Goal: Information Seeking & Learning: Learn about a topic

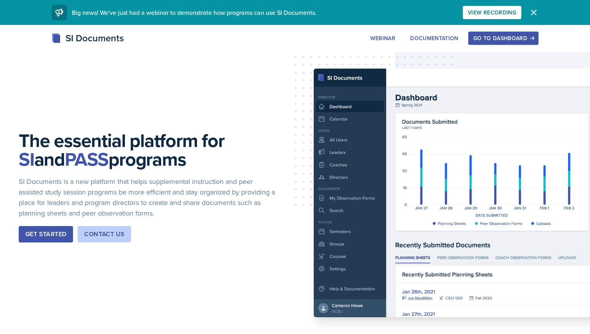
click at [504, 38] on div "Go to Dashboard" at bounding box center [503, 38] width 60 height 6
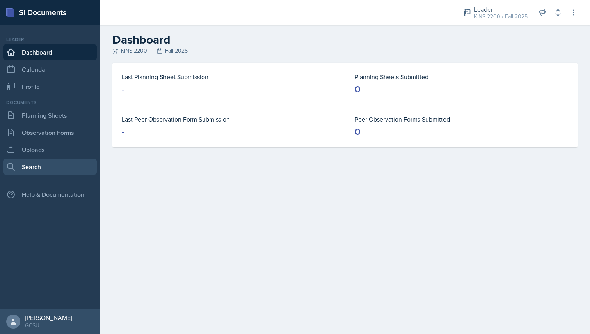
click at [60, 166] on link "Search" at bounding box center [50, 167] width 94 height 16
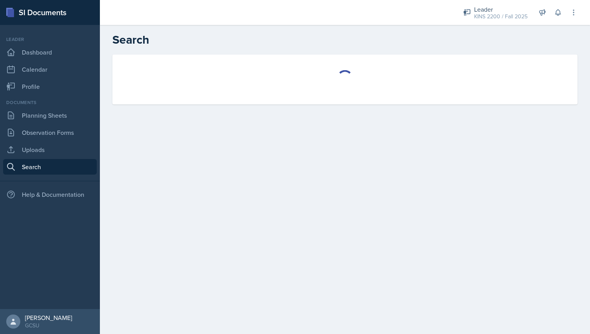
select select "all"
select select "1"
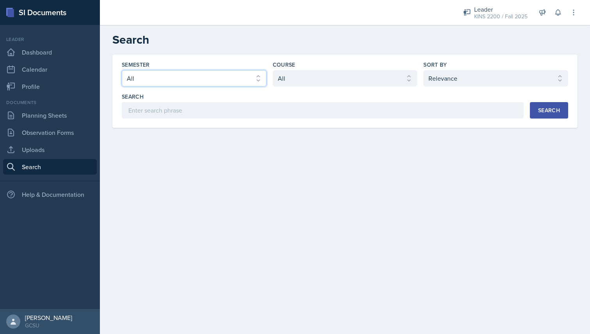
click at [203, 78] on select "Select semester All Fall 2025 Spring 2025 Fall 2024 Spring 2024 Fall 2023 Sprin…" at bounding box center [194, 78] width 145 height 16
select select "e7b6c66a-987a-4ab3-92d3-5526cc86007b"
click at [122, 70] on select "Select semester All Fall 2025 Spring 2025 Fall 2024 Spring 2024 Fall 2023 Sprin…" at bounding box center [194, 78] width 145 height 16
click at [308, 69] on div "Course Select course All ACCT 3101 ACCT 3102 ASTR 1000 BIOL 1100 BIOL 1107 BIOL…" at bounding box center [345, 74] width 145 height 26
click at [306, 75] on select "Select course All ACCT 3101 ACCT 3102 ASTR 1000 BIOL 1100 BIOL 1107 BIOL 1108 B…" at bounding box center [345, 78] width 145 height 16
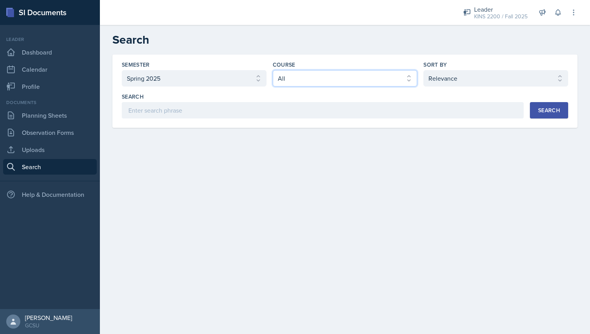
select select "b3814775-3a72-41f9-92c5-a53e326c321e"
click at [273, 70] on select "Select course All ACCT 3101 ACCT 3102 ASTR 1000 BIOL 1100 BIOL 1107 BIOL 1108 B…" at bounding box center [345, 78] width 145 height 16
click at [545, 112] on div "Search" at bounding box center [549, 110] width 22 height 6
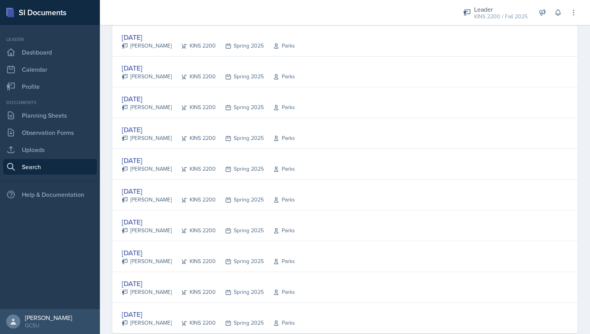
scroll to position [333, 0]
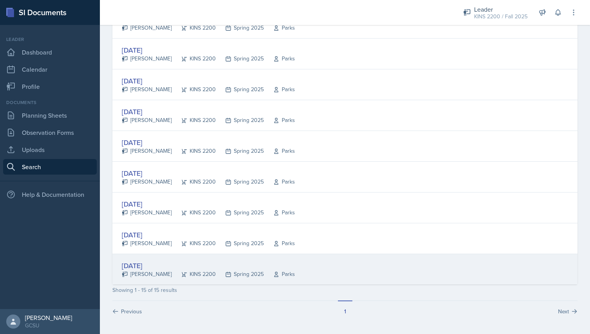
click at [212, 268] on div "[DATE]" at bounding box center [208, 266] width 173 height 11
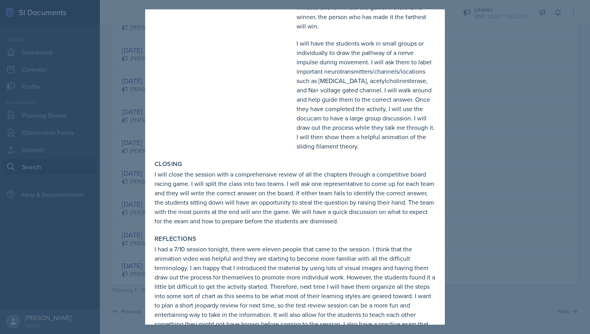
scroll to position [473, 0]
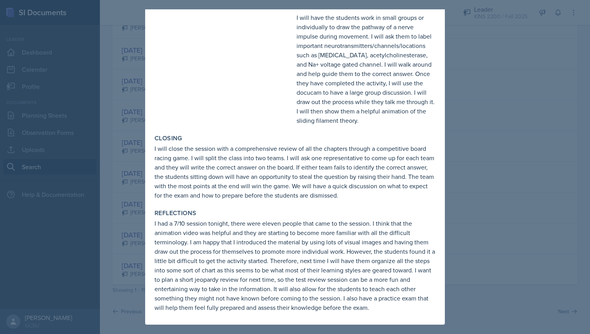
click at [453, 103] on div at bounding box center [295, 167] width 590 height 334
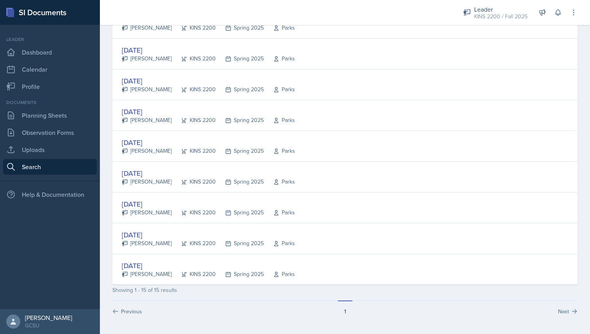
click at [120, 315] on div "Semester Select semester All Fall 2025 Spring 2025 Fall 2024 Spring 2024 Fall 2…" at bounding box center [345, 28] width 490 height 612
click at [122, 308] on button "Previous" at bounding box center [127, 308] width 31 height 15
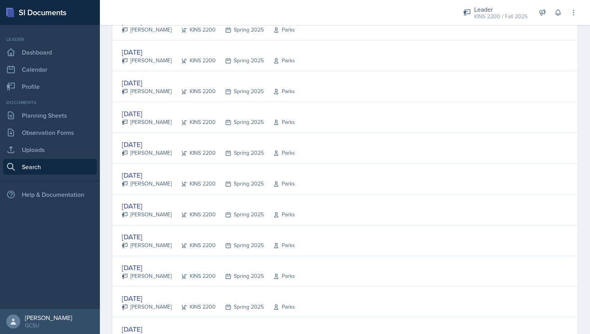
scroll to position [0, 0]
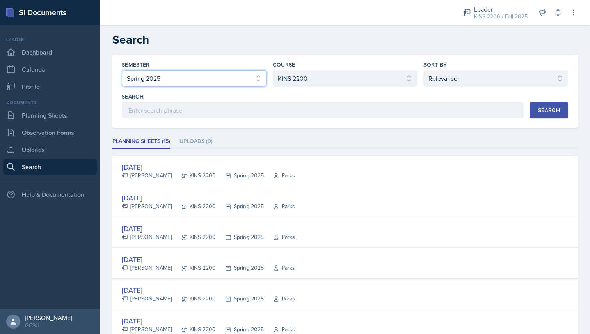
click at [205, 80] on select "Select semester All Fall 2025 Spring 2025 Fall 2024 Spring 2024 Fall 2023 Sprin…" at bounding box center [194, 78] width 145 height 16
select select "838c426c-7ba8-4b05-94c8-22f19dd4c5cc"
click at [122, 70] on select "Select semester All Fall 2025 Spring 2025 Fall 2024 Spring 2024 Fall 2023 Sprin…" at bounding box center [194, 78] width 145 height 16
click at [539, 108] on div "Search" at bounding box center [549, 110] width 22 height 6
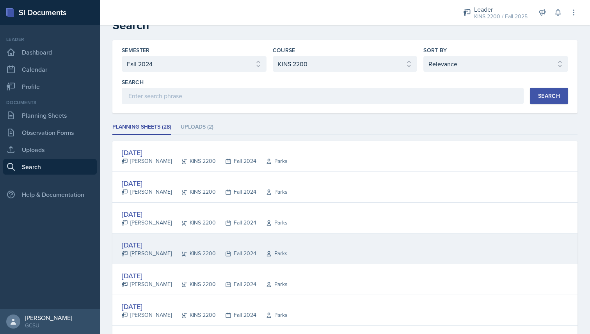
scroll to position [19, 0]
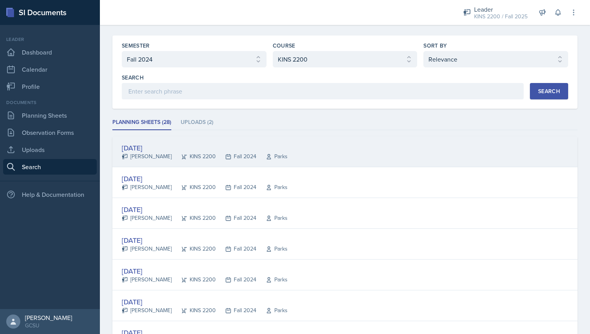
click at [295, 160] on div "[DATE] [PERSON_NAME] KINS 2200 Fall 2024 Parks" at bounding box center [344, 151] width 465 height 31
